Goal: Information Seeking & Learning: Understand process/instructions

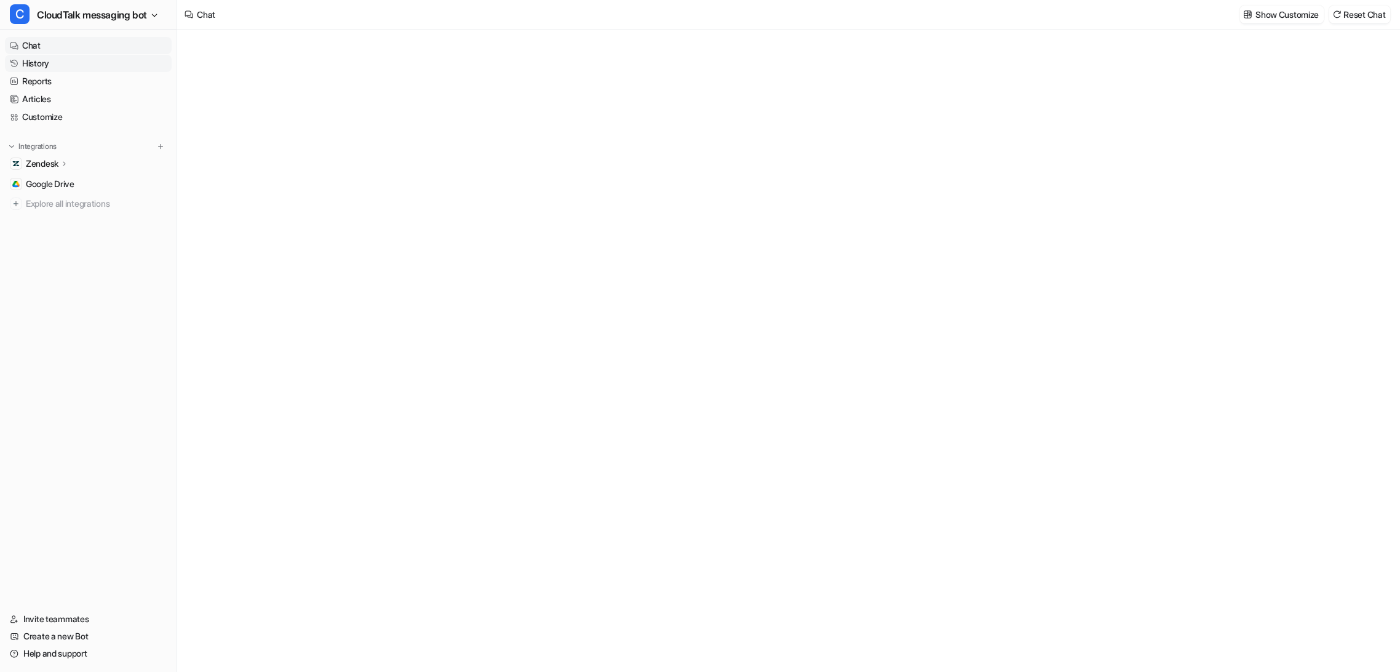
type textarea "**********"
click at [37, 61] on link "History" at bounding box center [88, 63] width 167 height 17
click at [42, 63] on link "History" at bounding box center [88, 63] width 167 height 17
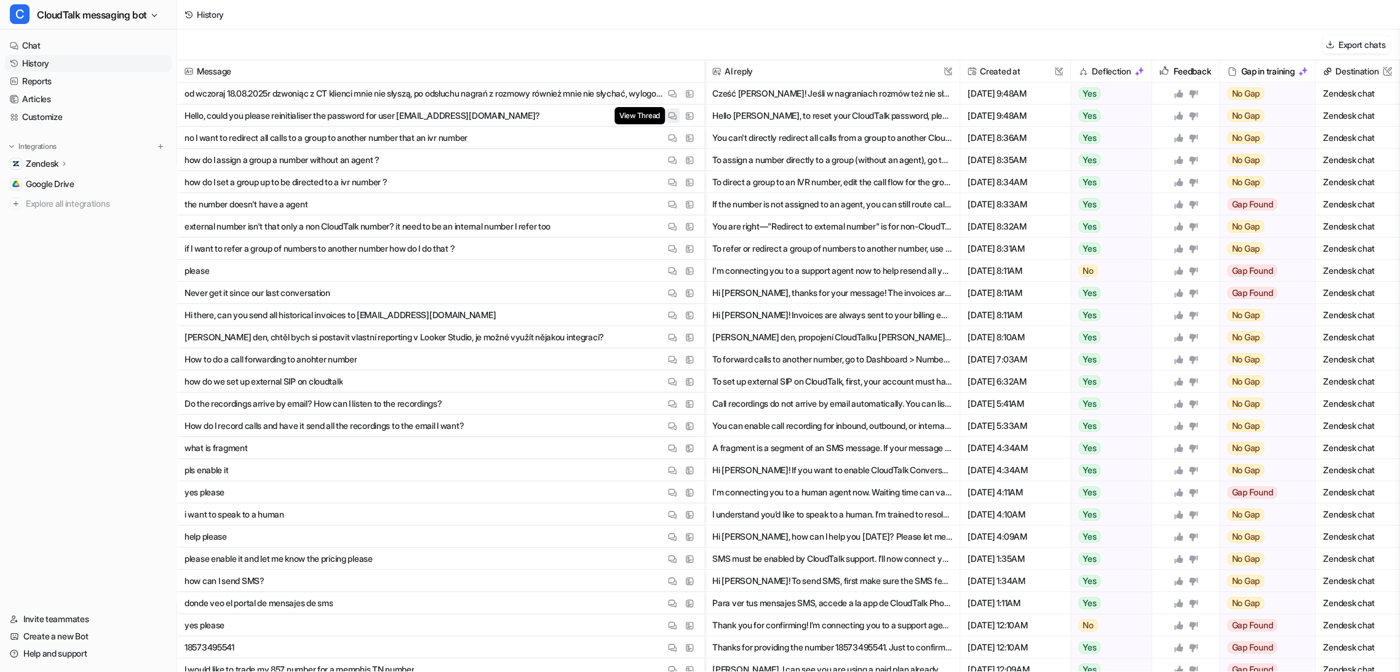
click at [668, 117] on img at bounding box center [672, 115] width 9 height 9
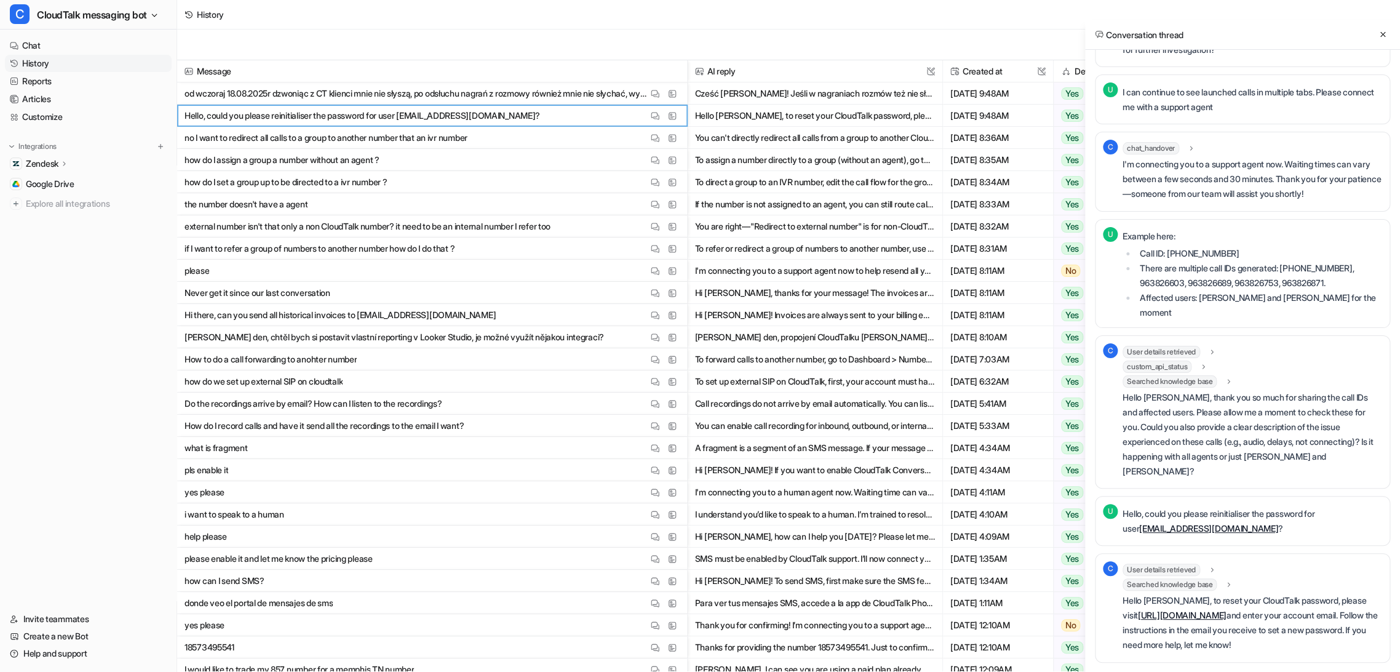
scroll to position [3304, 0]
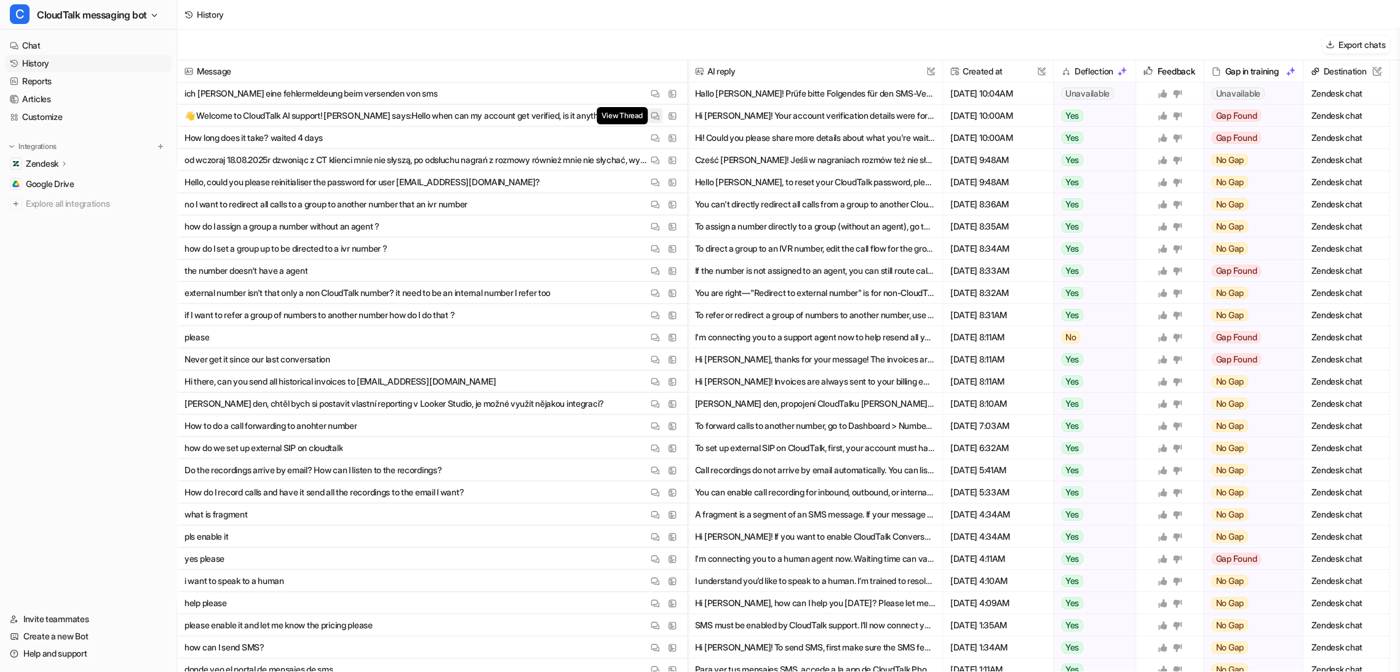
click at [651, 114] on img at bounding box center [655, 115] width 9 height 9
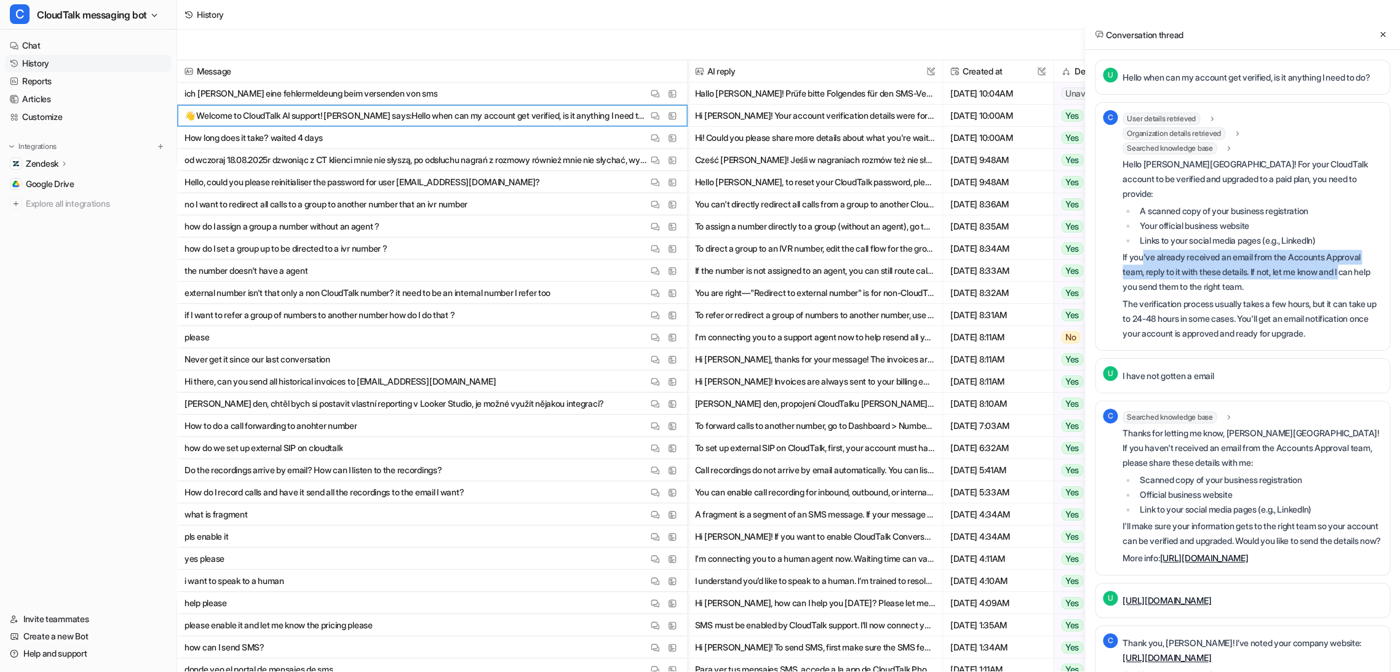
drag, startPoint x: 1145, startPoint y: 253, endPoint x: 1356, endPoint y: 273, distance: 211.4
click at [1356, 273] on p "If you've already received an email from the Accounts Approval team, reply to i…" at bounding box center [1253, 272] width 260 height 44
click at [1248, 563] on link "https://help.cloudtalk.io/en/articles/5517138-how-do-i-upgrade-to-a-paid-plan" at bounding box center [1204, 557] width 89 height 10
